Goal: Find contact information: Find contact information

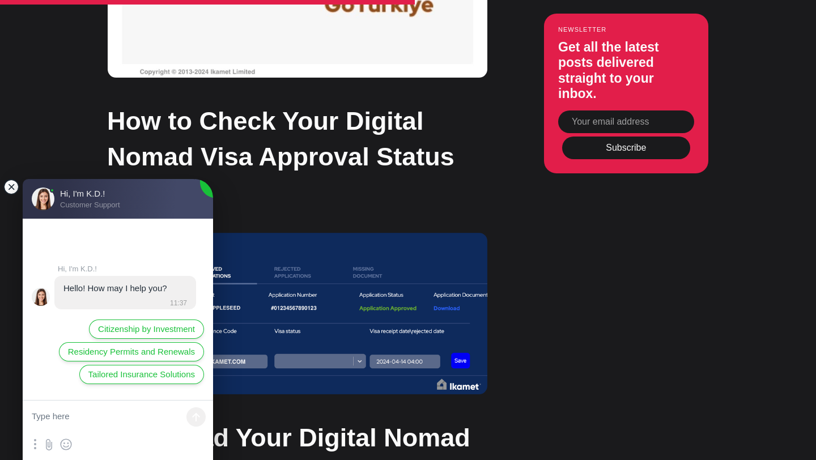
click at [12, 190] on jdiv at bounding box center [11, 187] width 16 height 16
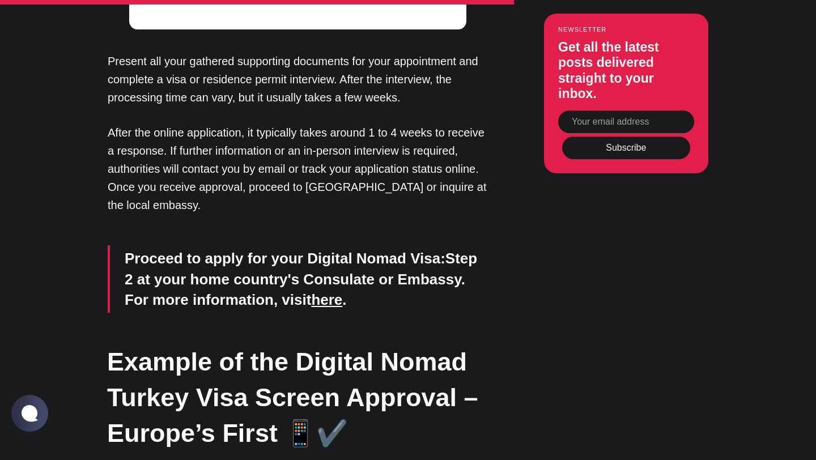
scroll to position [5753, 0]
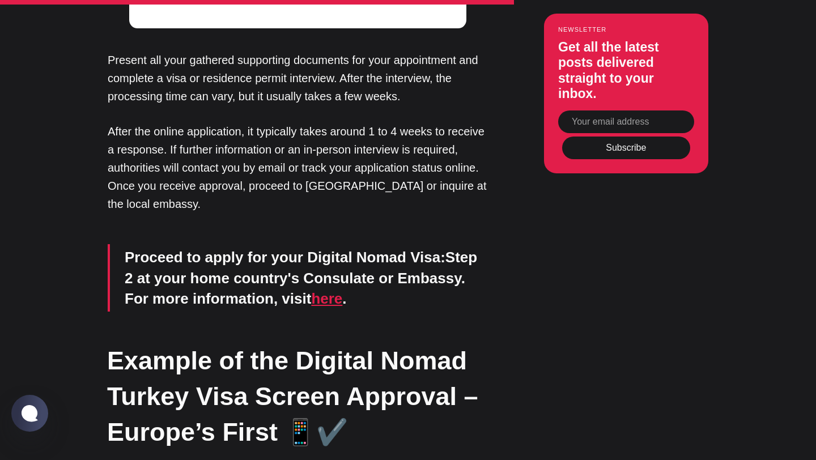
click at [311, 290] on link "here" at bounding box center [326, 298] width 31 height 17
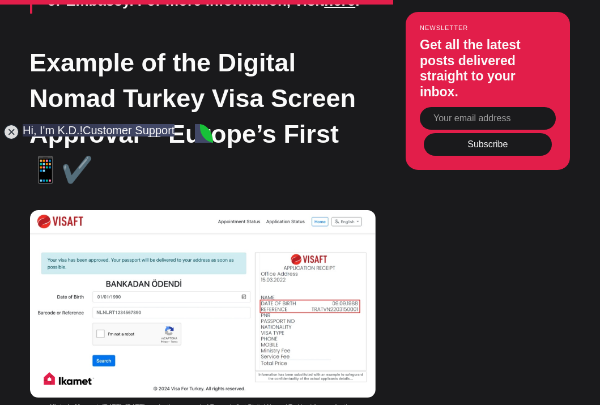
type textarea "digital nomad visa"
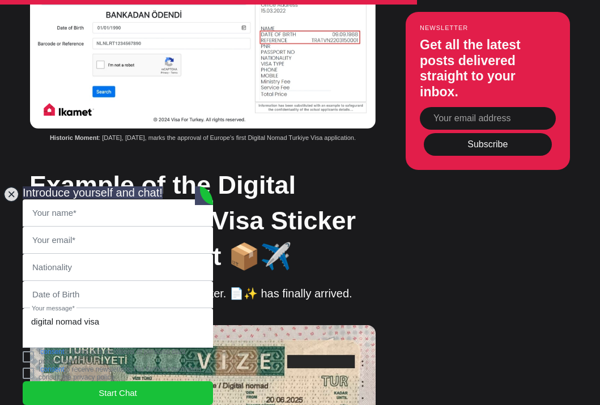
scroll to position [6237, 0]
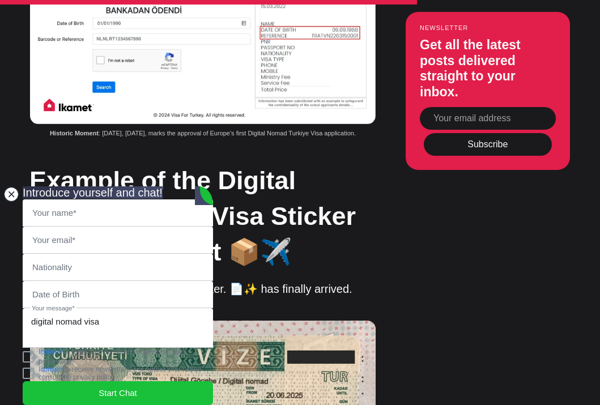
click at [3, 186] on jdiv at bounding box center [11, 194] width 16 height 16
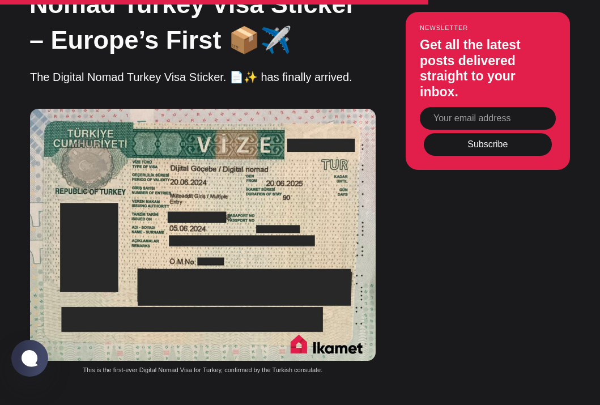
scroll to position [6375, 0]
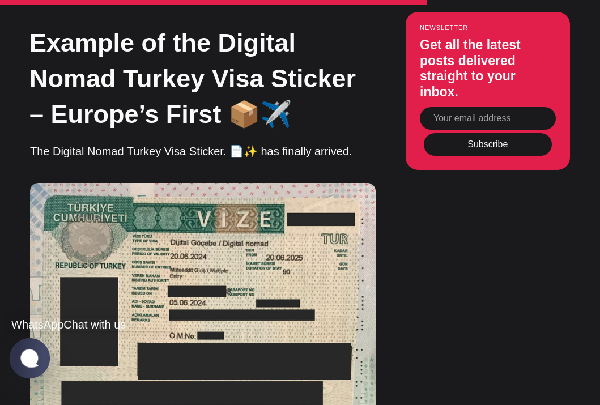
click at [33, 359] on jdiv at bounding box center [30, 358] width 22 height 19
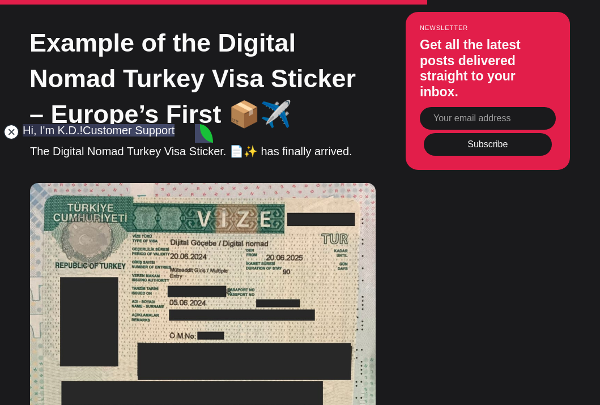
click at [10, 130] on jdiv at bounding box center [11, 132] width 16 height 16
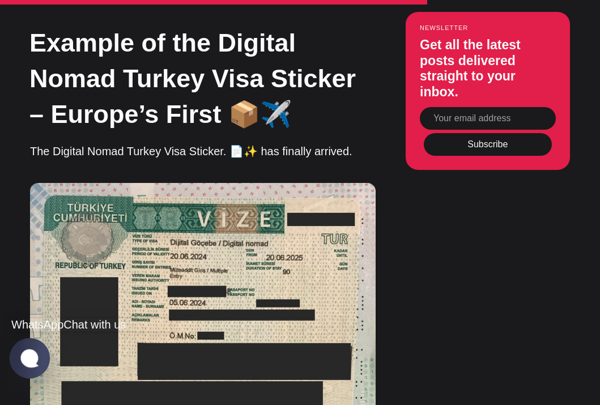
click at [31, 364] on jdiv at bounding box center [30, 358] width 22 height 19
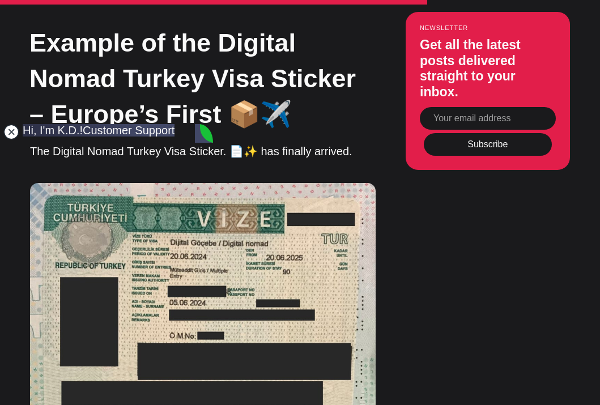
click at [12, 134] on jdiv at bounding box center [11, 132] width 16 height 16
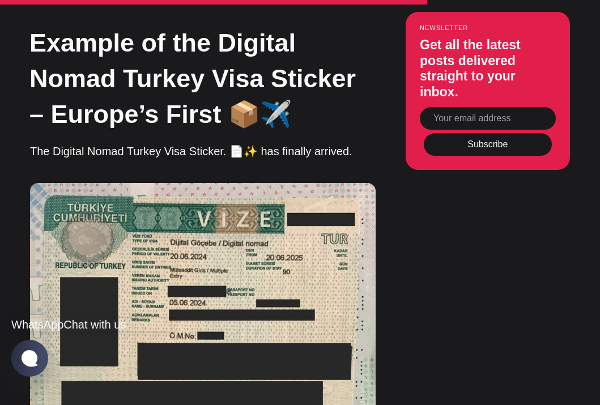
click at [43, 319] on jdiv "WhatsApp" at bounding box center [37, 325] width 52 height 12
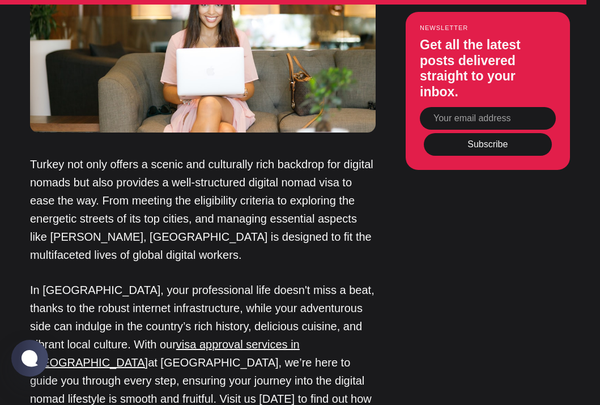
scroll to position [8578, 0]
